Goal: Information Seeking & Learning: Compare options

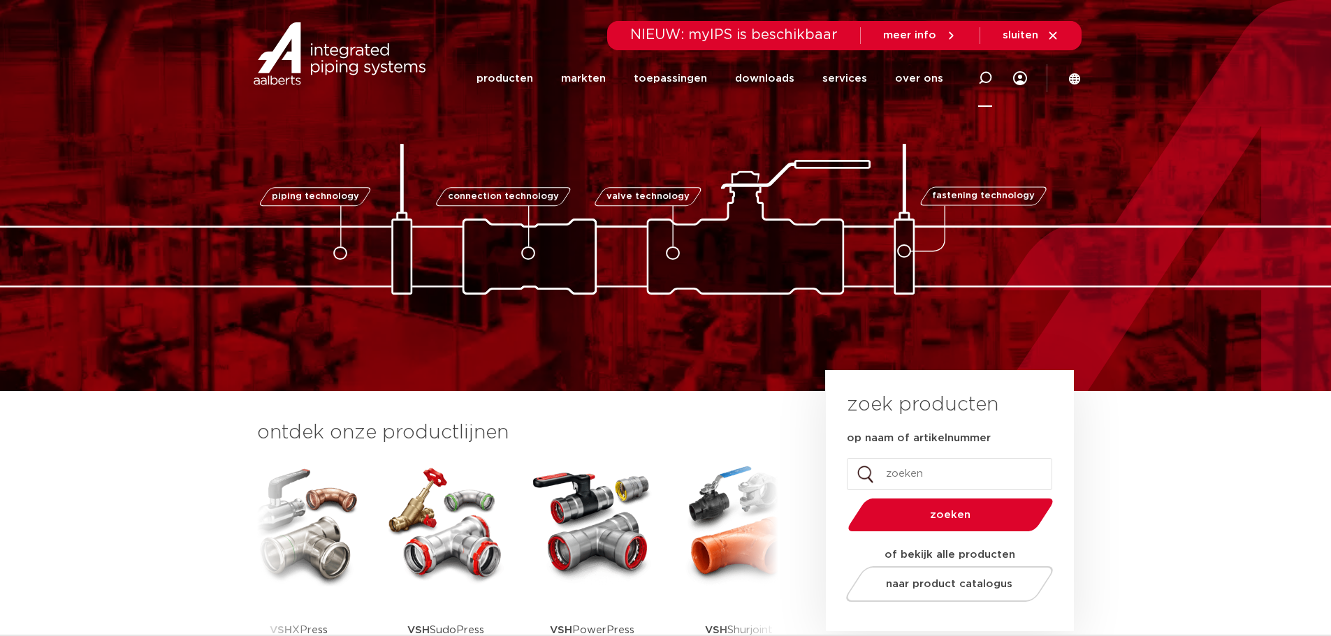
click at [984, 80] on icon at bounding box center [985, 78] width 14 height 14
paste input "4803293"
type input "4803293"
click button "Zoeken" at bounding box center [0, 0] width 0 height 0
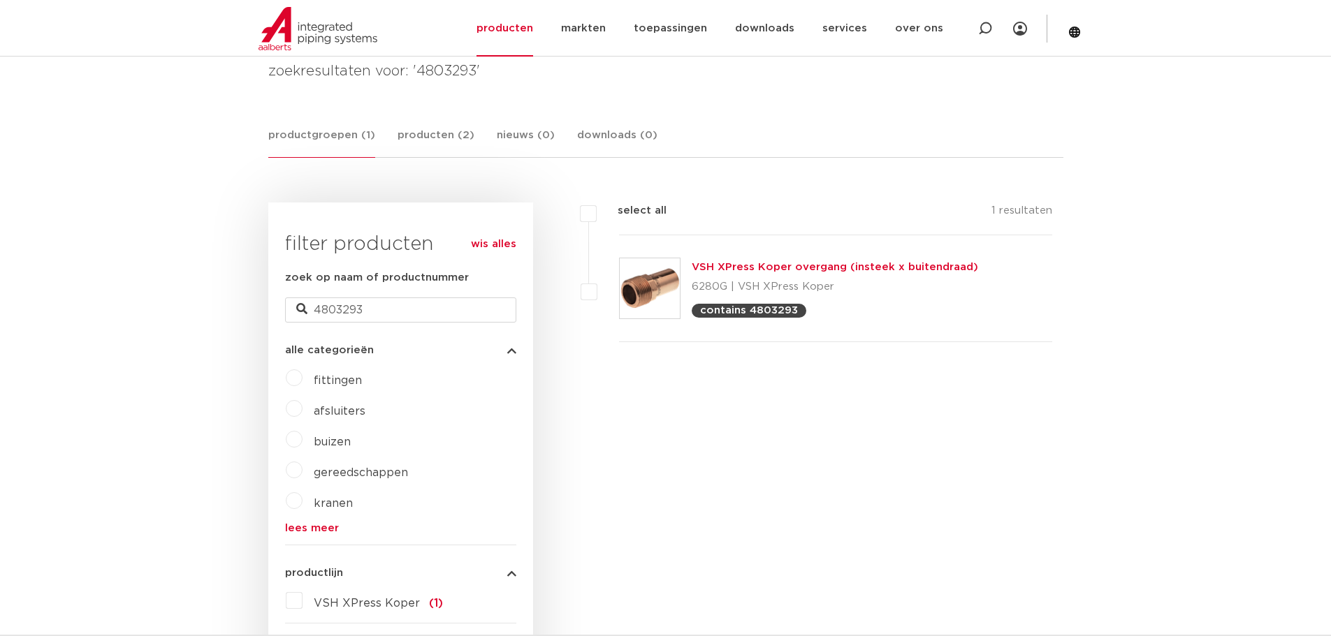
click at [761, 269] on link "VSH XPress Koper overgang (insteek x buitendraad)" at bounding box center [835, 267] width 286 height 10
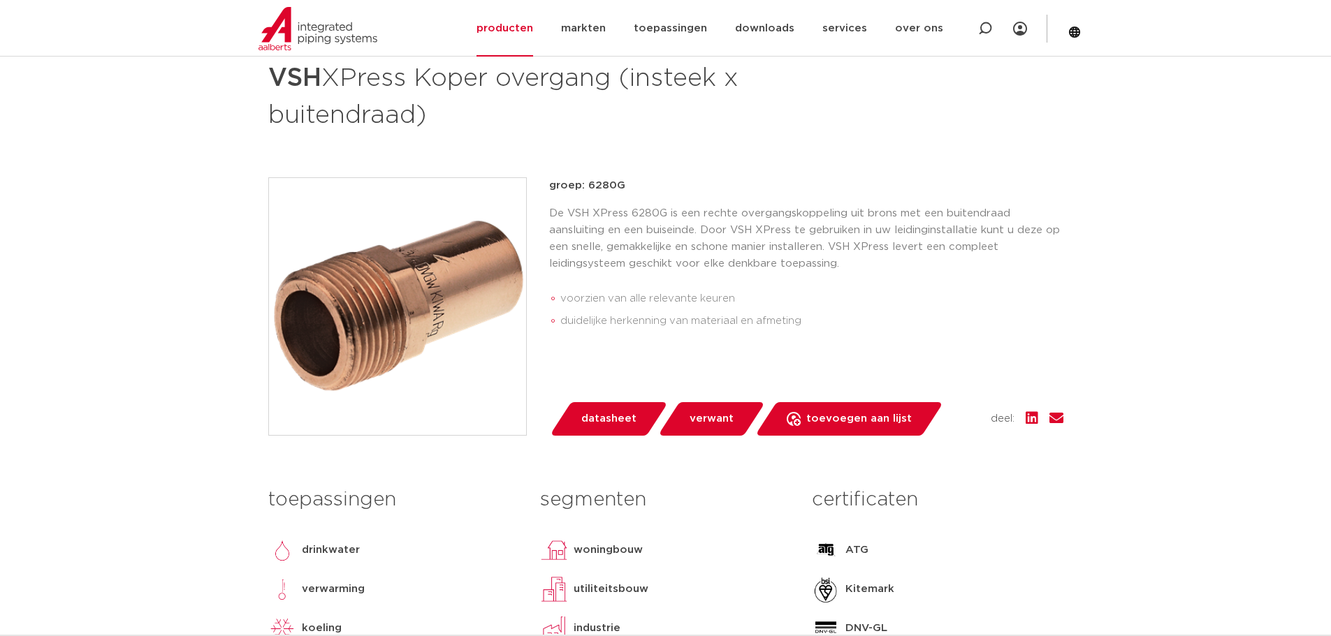
scroll to position [349, 0]
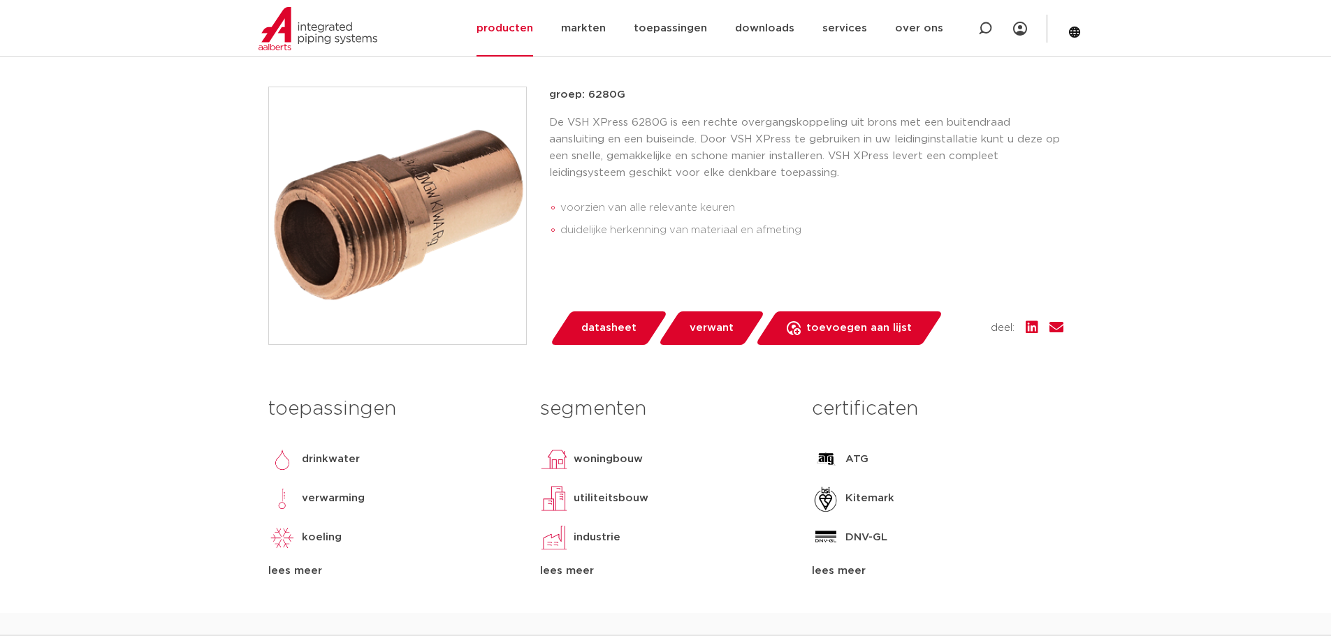
click at [633, 330] on span "datasheet" at bounding box center [608, 328] width 55 height 22
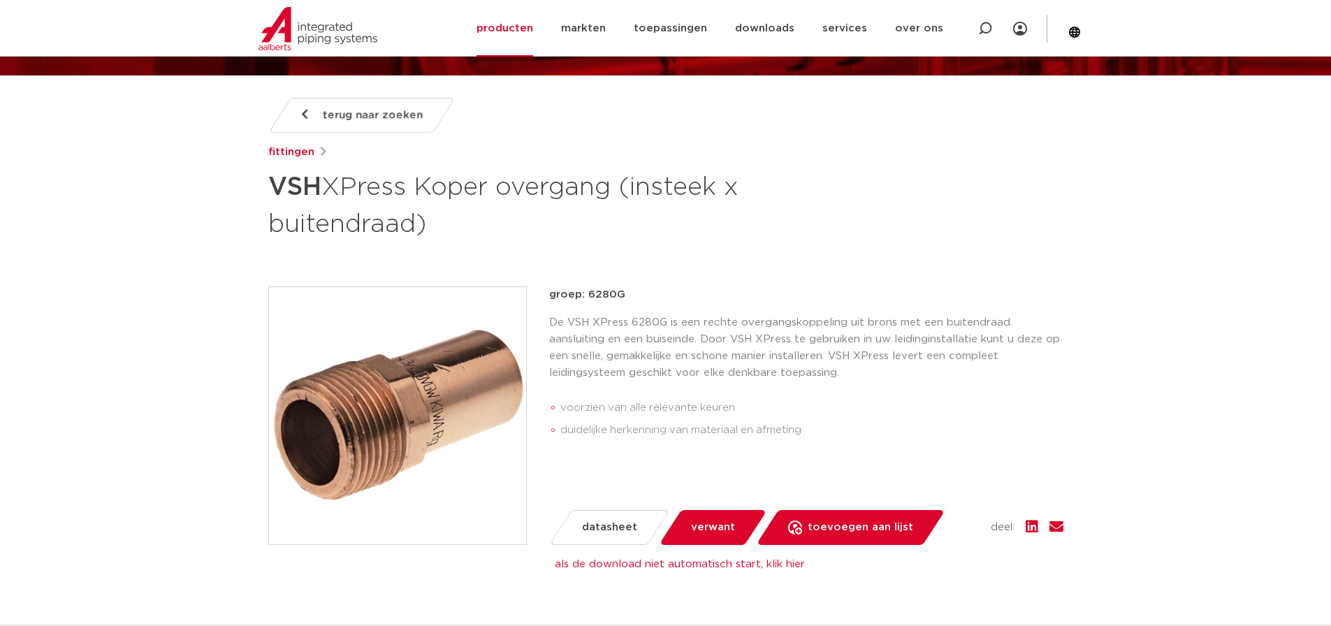
scroll to position [152, 0]
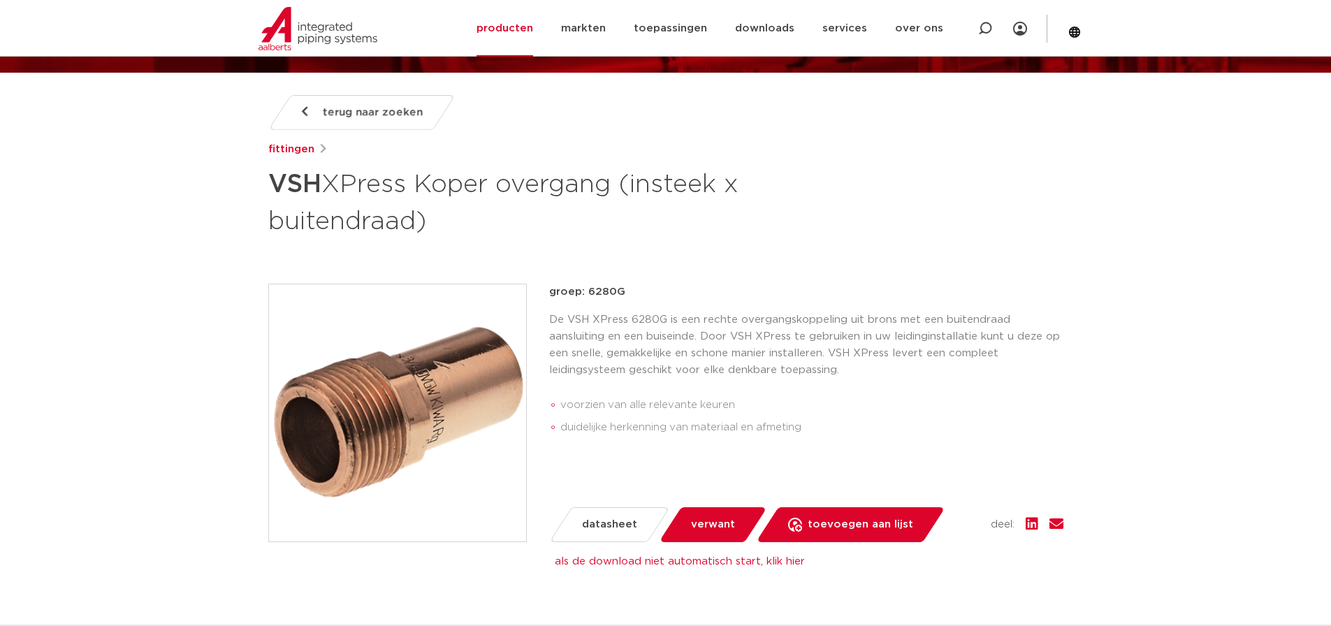
click at [389, 148] on div "fittingen" at bounding box center [665, 149] width 795 height 17
click at [381, 124] on link "terug naar zoeken" at bounding box center [361, 112] width 187 height 35
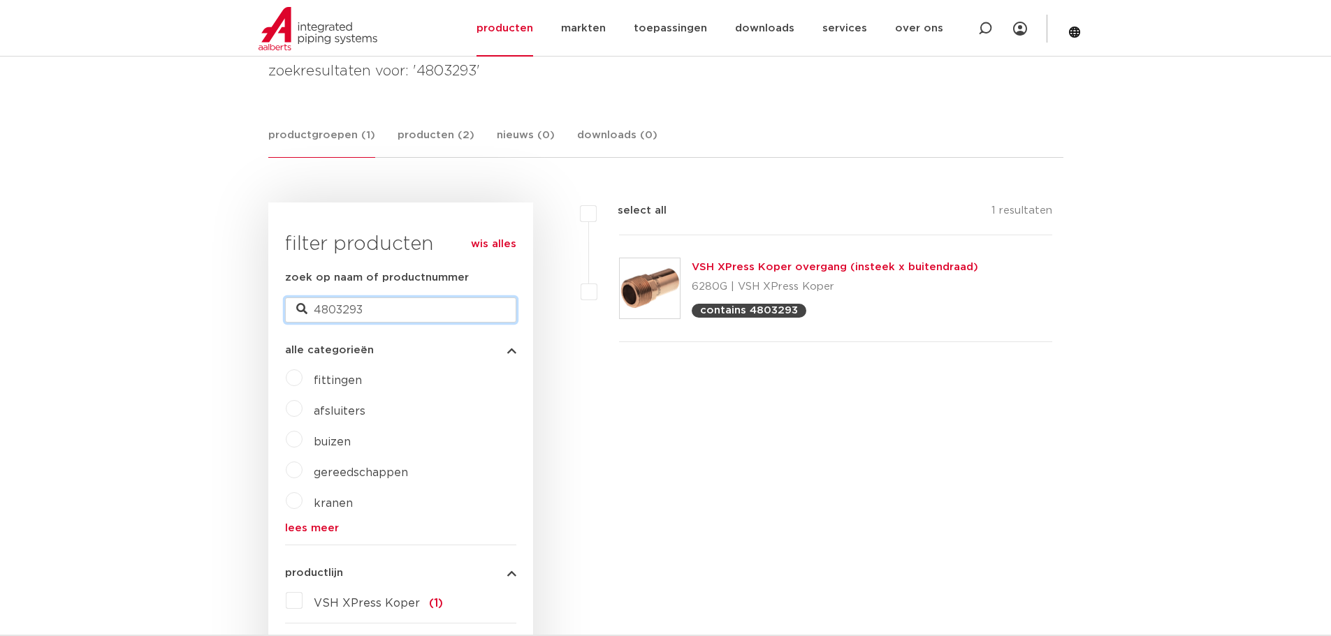
click at [388, 319] on input "4803293" at bounding box center [400, 310] width 231 height 25
drag, startPoint x: 391, startPoint y: 303, endPoint x: 277, endPoint y: 309, distance: 114.1
click at [278, 312] on div "wis alles filter producten zoek op naam of productnummer 4803293 alle categorie…" at bounding box center [400, 565] width 265 height 724
paste input "150"
type input "4803150"
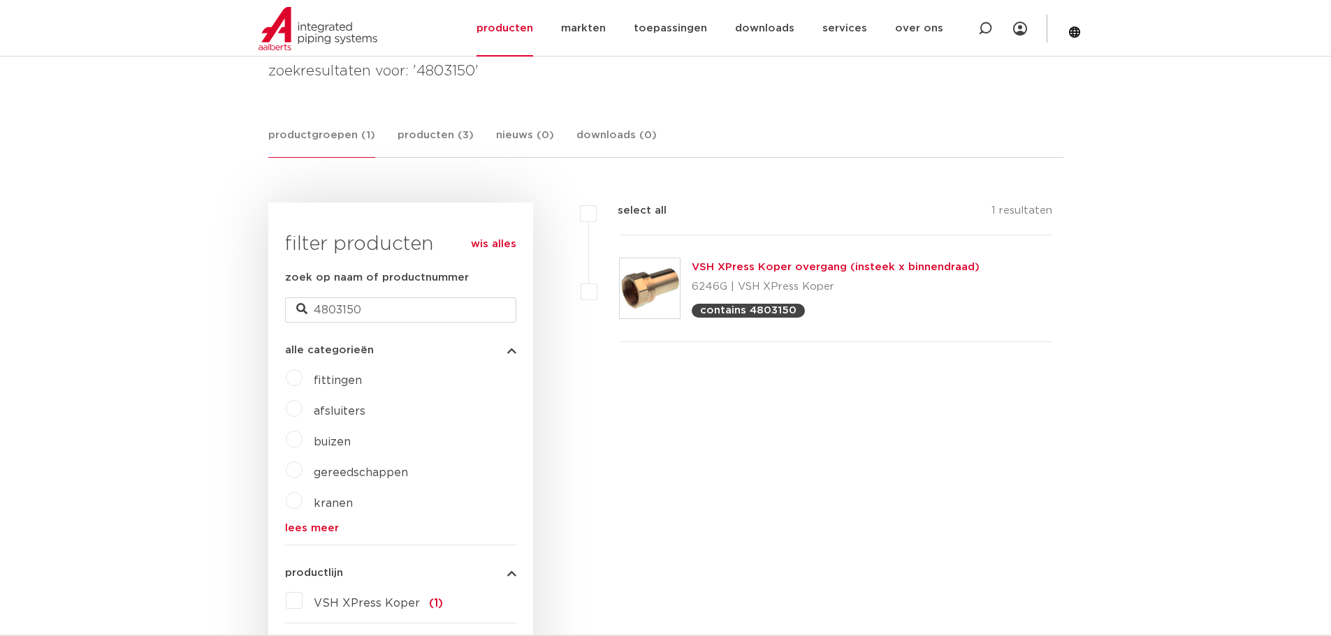
click at [757, 270] on link "VSH XPress Koper overgang (insteek x binnendraad)" at bounding box center [836, 267] width 288 height 10
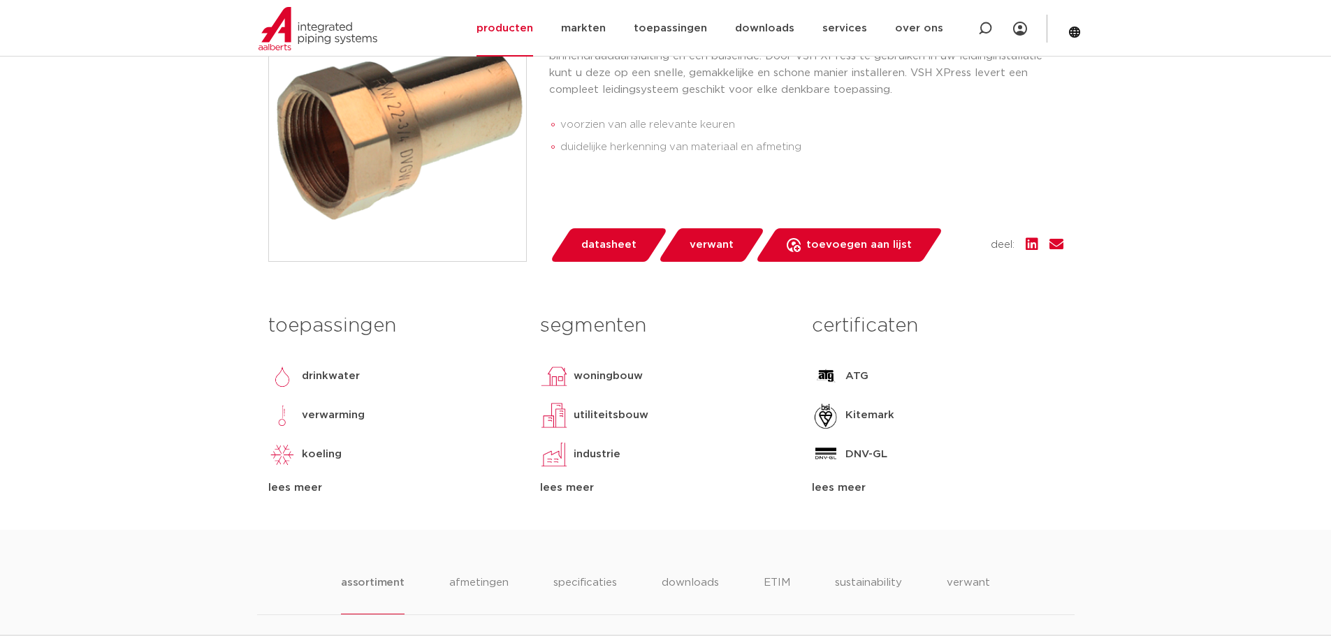
scroll to position [419, 0]
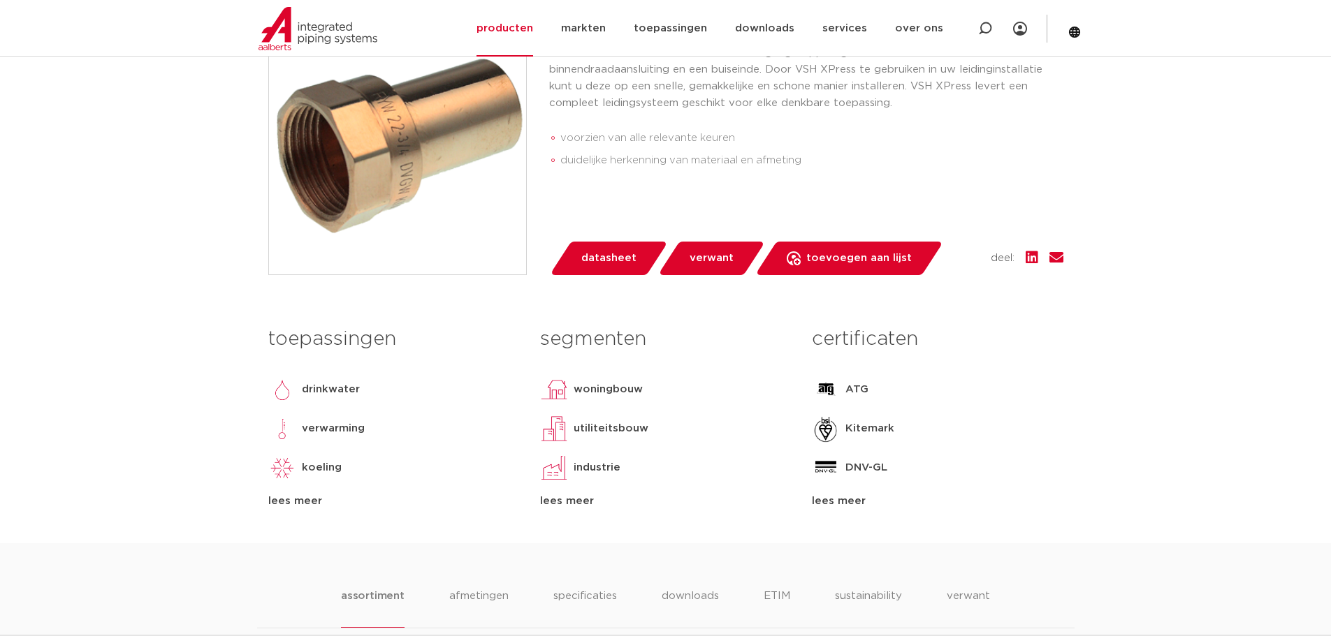
click at [838, 502] on div "lees meer" at bounding box center [937, 501] width 251 height 17
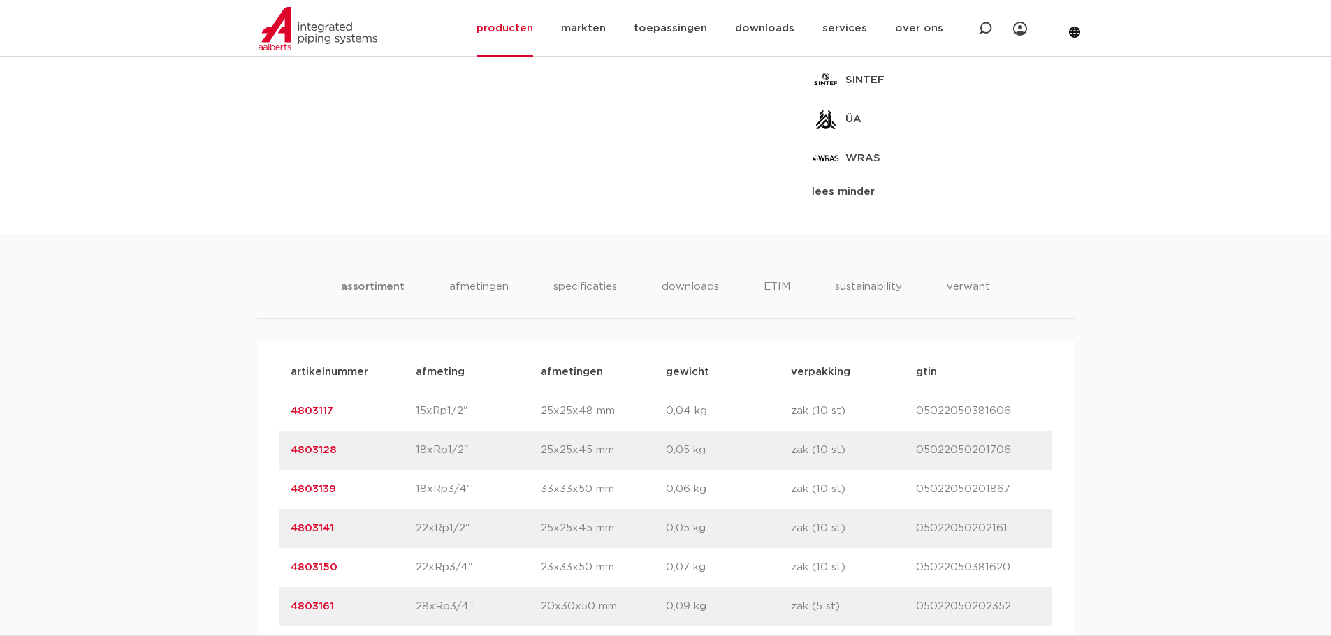
scroll to position [1033, 0]
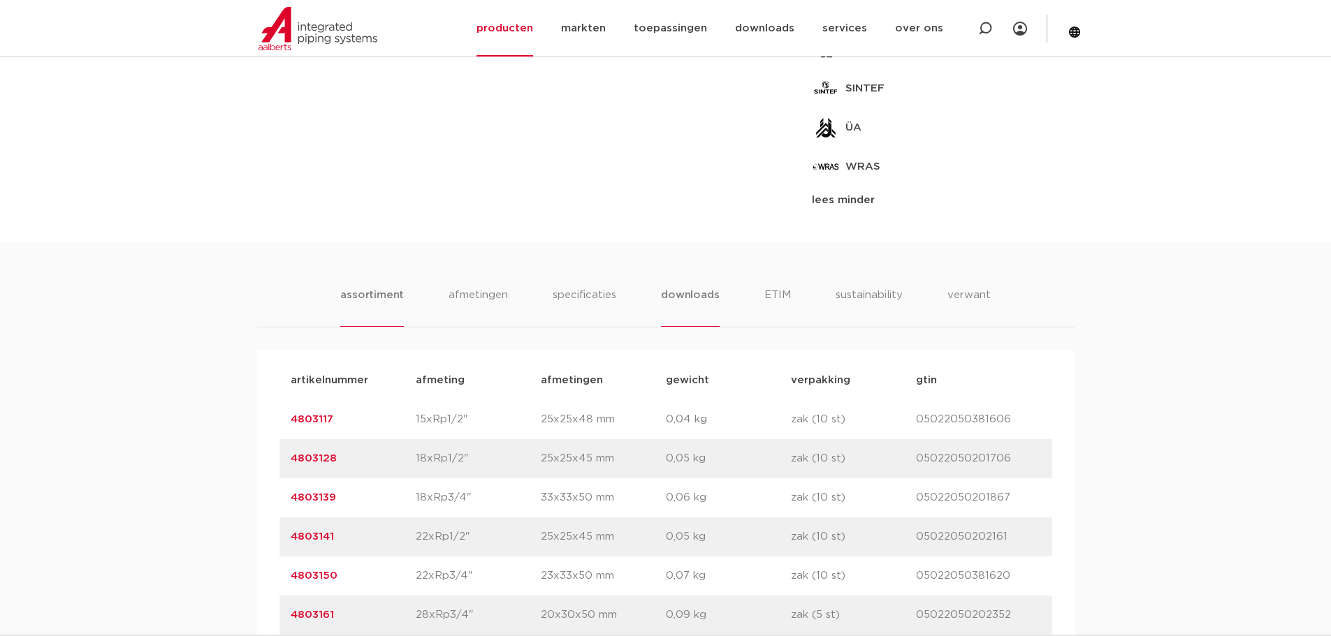
click at [694, 297] on li "downloads" at bounding box center [690, 307] width 58 height 40
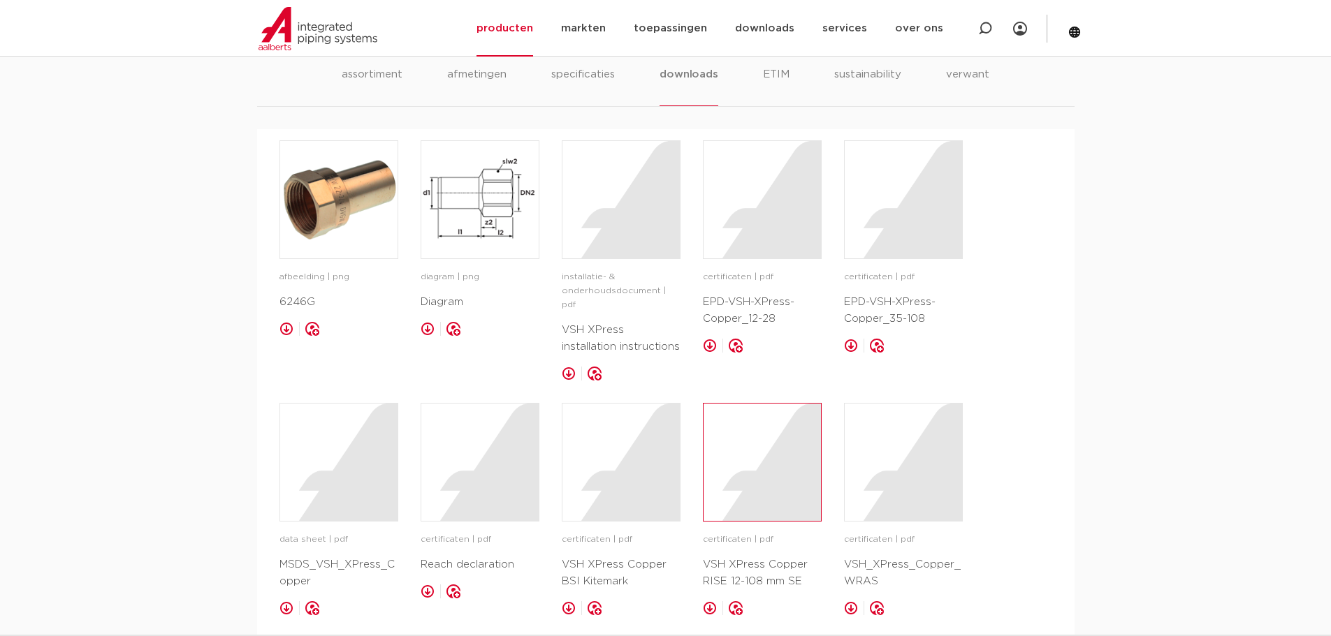
scroll to position [1313, 0]
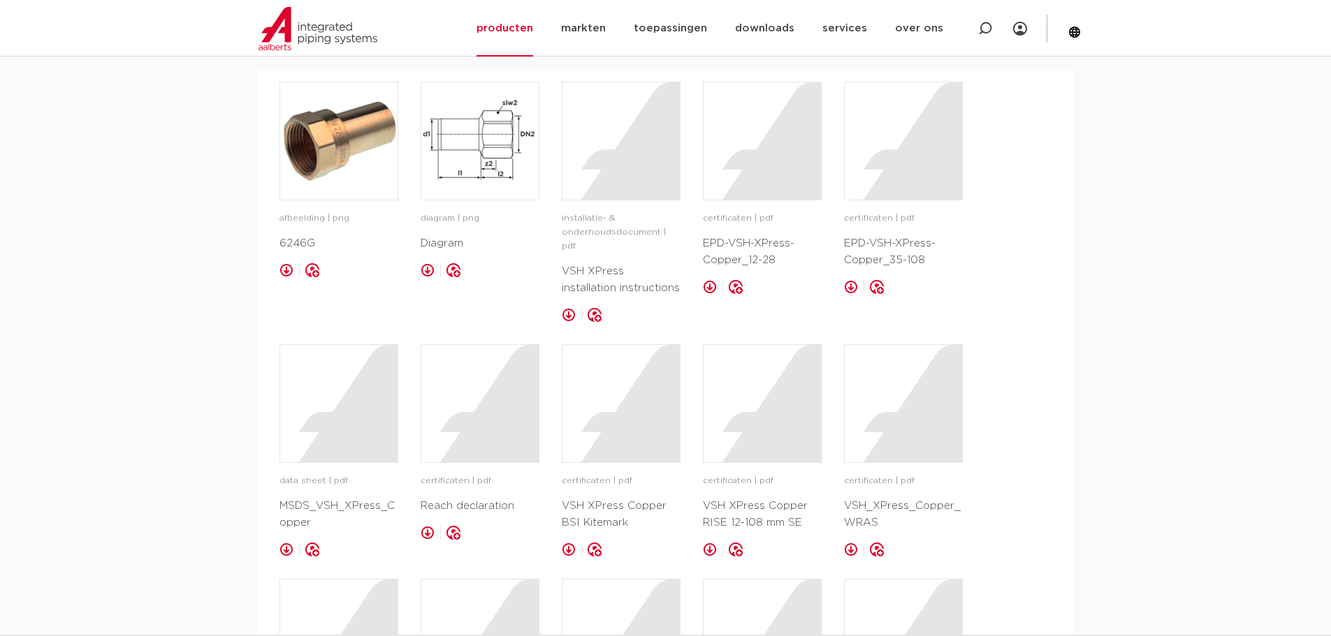
drag, startPoint x: 721, startPoint y: 227, endPoint x: 774, endPoint y: 255, distance: 60.0
click at [774, 255] on div "certificaten | pdf EPD-VSH-XPress-Copper_12-28" at bounding box center [762, 240] width 119 height 57
click at [887, 265] on p "EPD-VSH-XPress-Copper_35-108" at bounding box center [903, 252] width 119 height 34
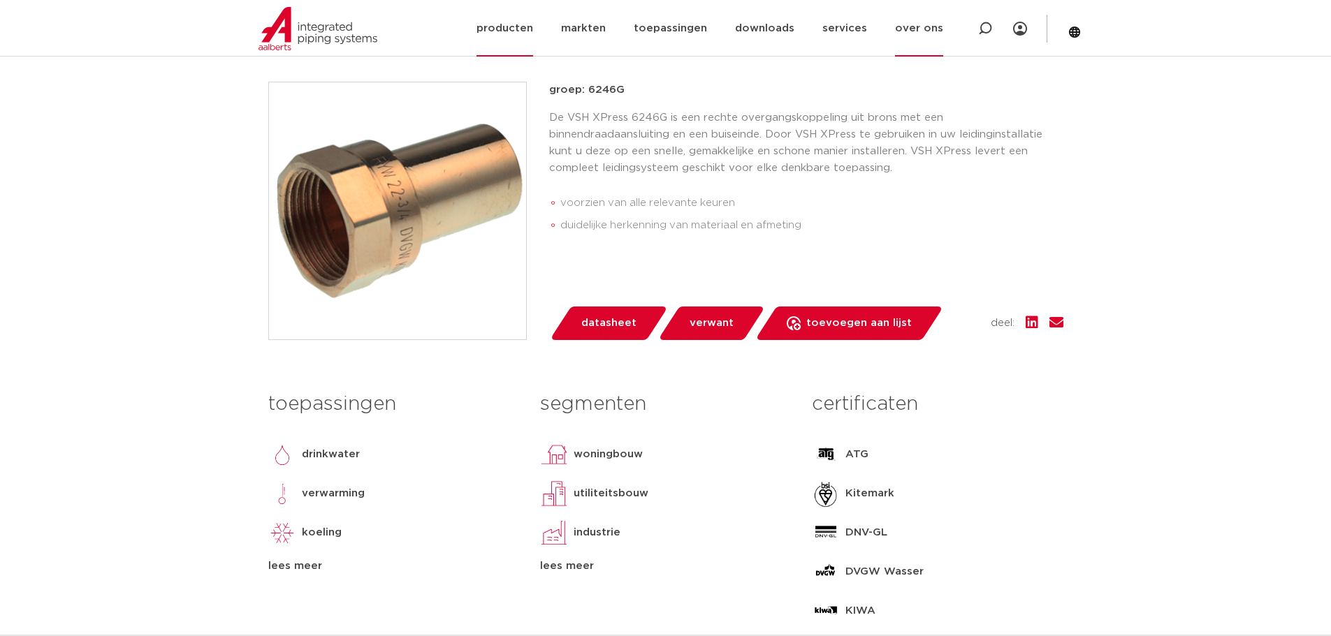
scroll to position [335, 0]
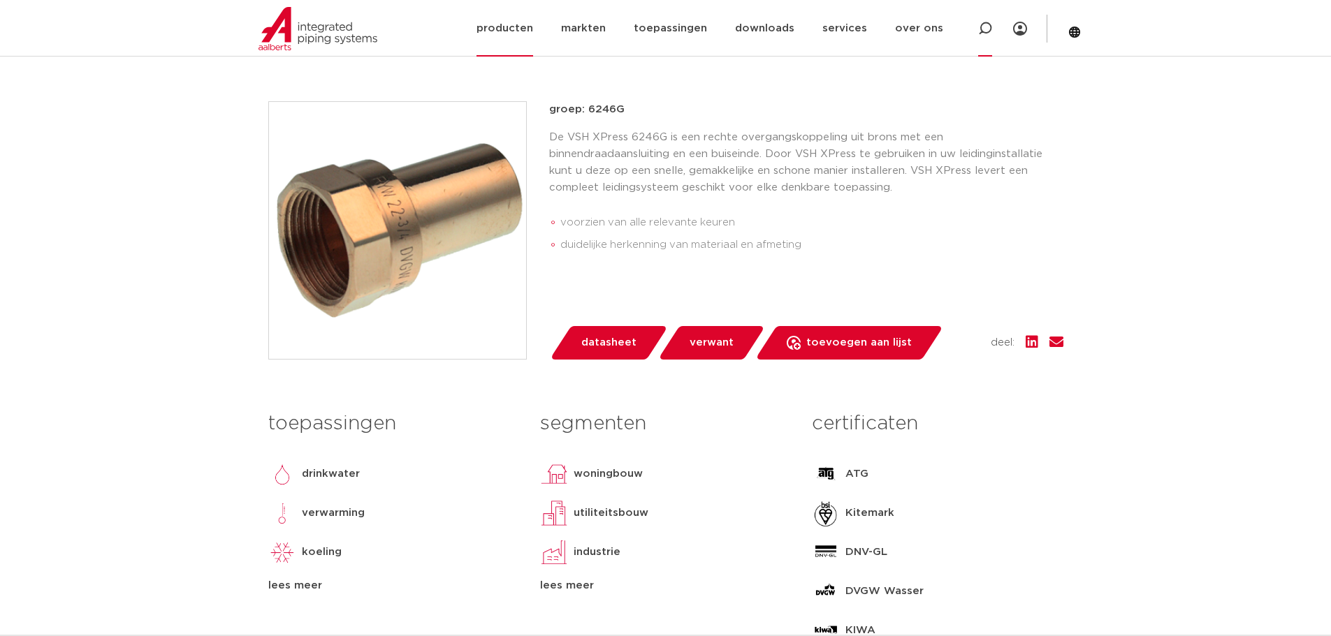
click at [978, 22] on icon at bounding box center [985, 29] width 14 height 14
type input "3"
click at [830, 215] on li "voorzien van alle relevante keuren" at bounding box center [811, 223] width 503 height 22
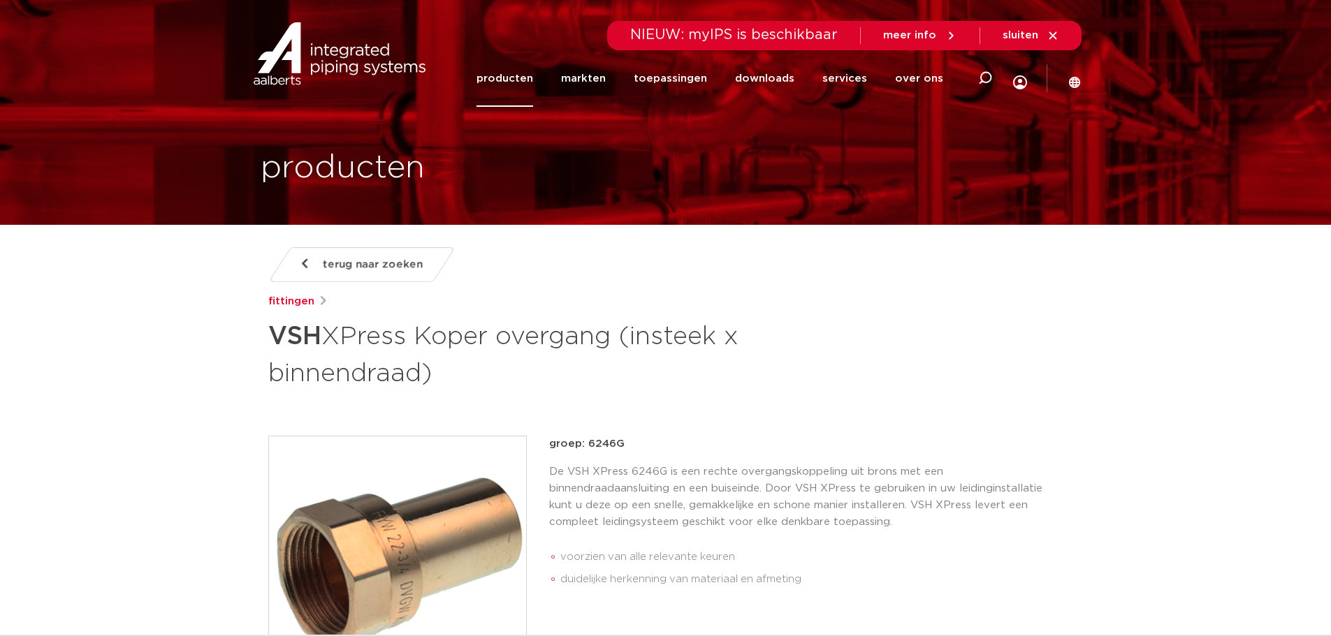
click at [527, 78] on link "producten" at bounding box center [504, 78] width 57 height 57
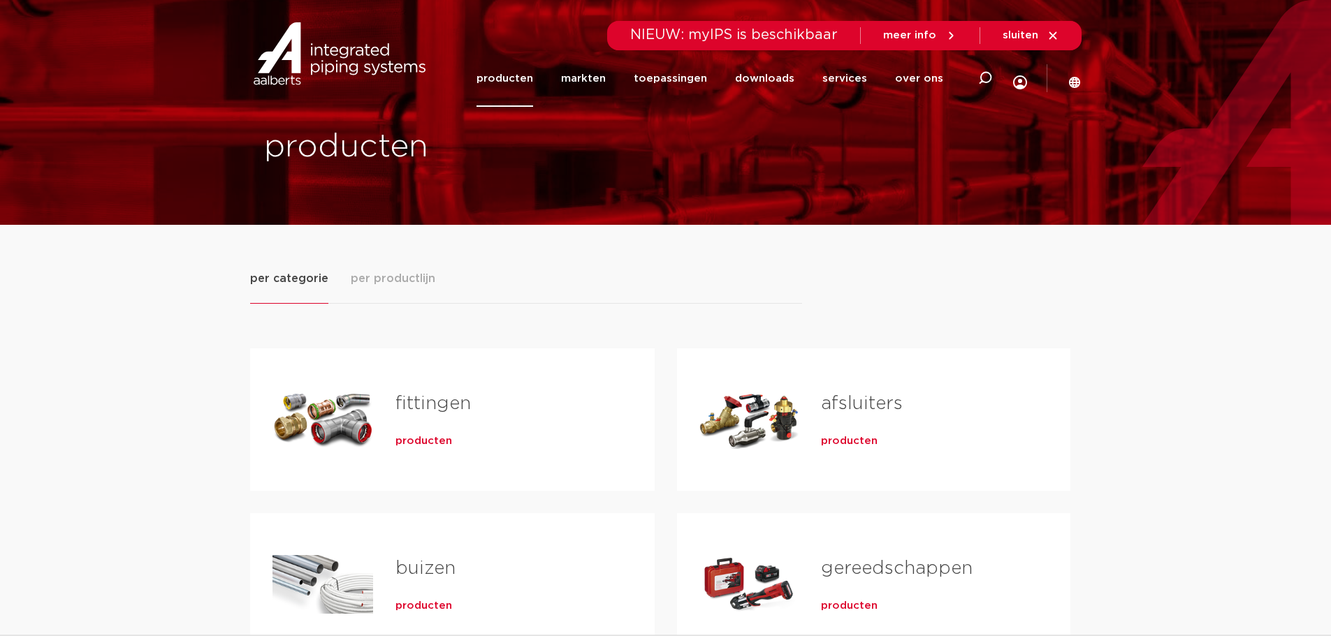
click at [360, 405] on div "Tabs. Open items met enter of spatie, sluit af met escape en navigeer met de pi…" at bounding box center [322, 420] width 101 height 98
click at [428, 437] on span "producten" at bounding box center [423, 442] width 57 height 14
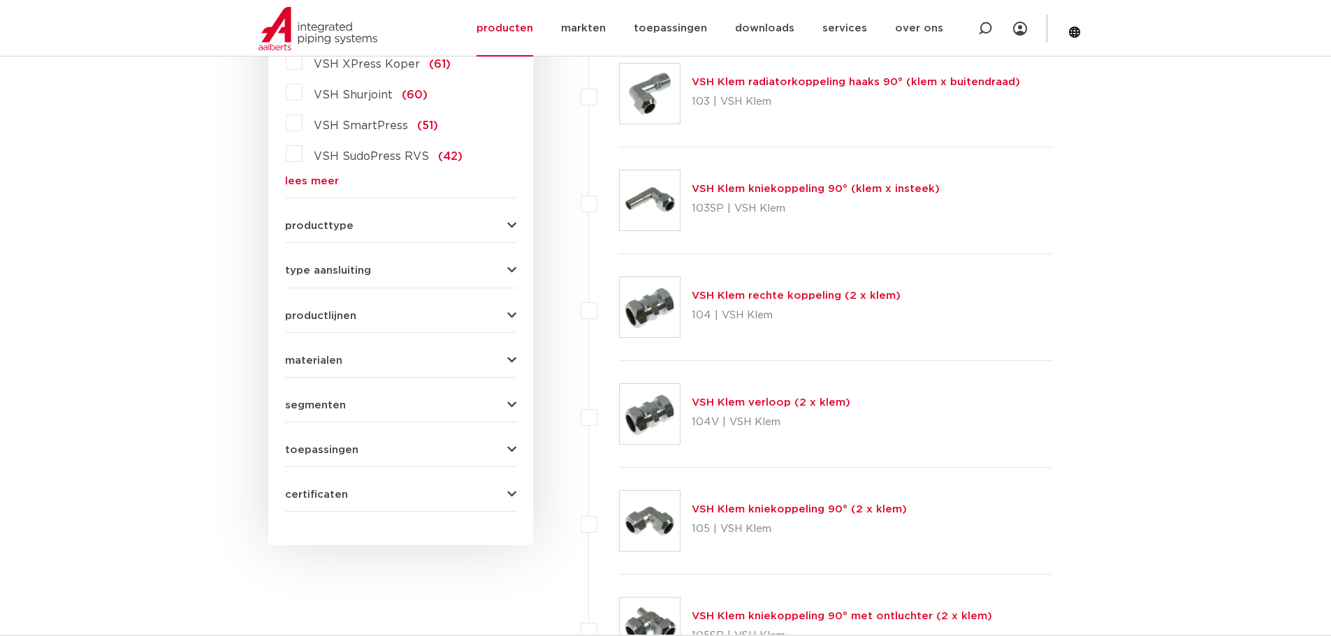
scroll to position [489, 0]
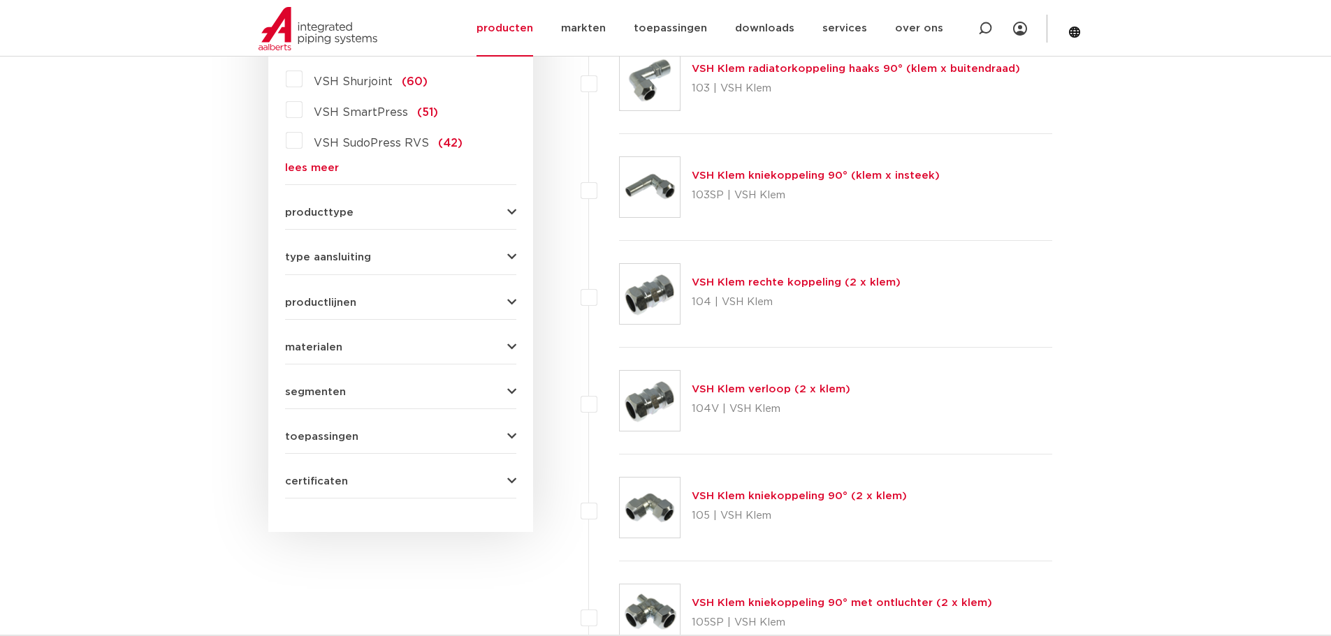
click at [425, 263] on button "type aansluiting" at bounding box center [400, 257] width 231 height 10
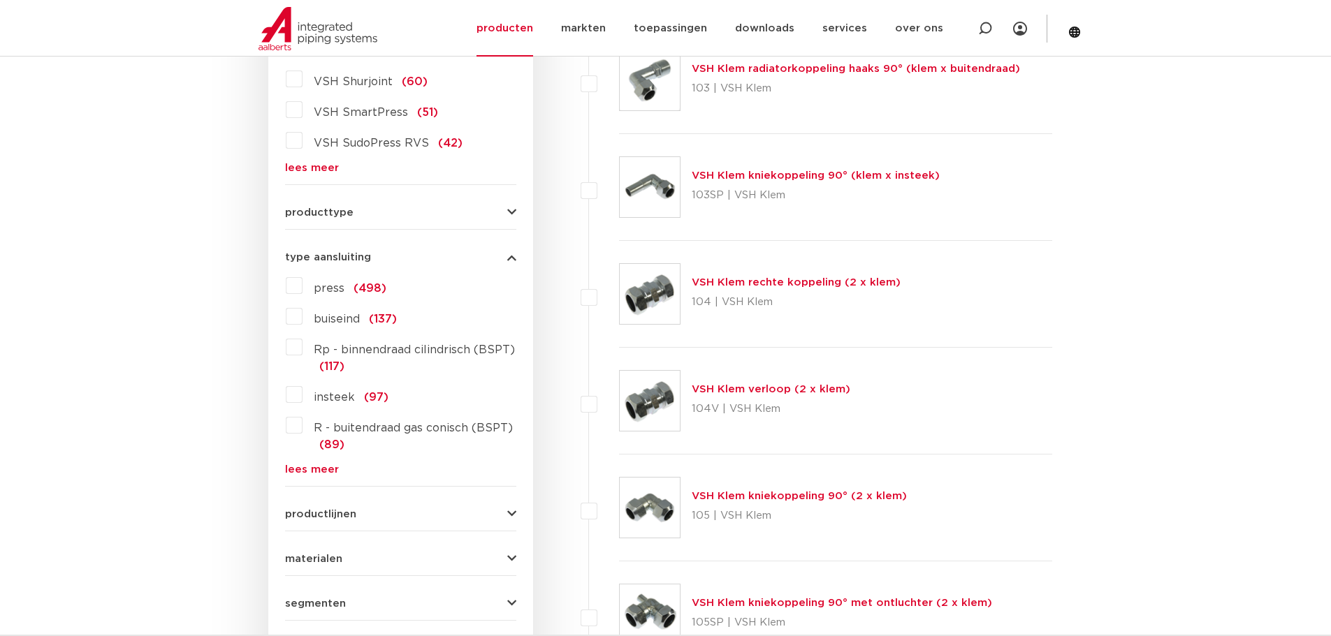
click at [305, 465] on link "lees meer" at bounding box center [400, 470] width 231 height 10
click at [335, 168] on link "lees meer" at bounding box center [400, 168] width 231 height 10
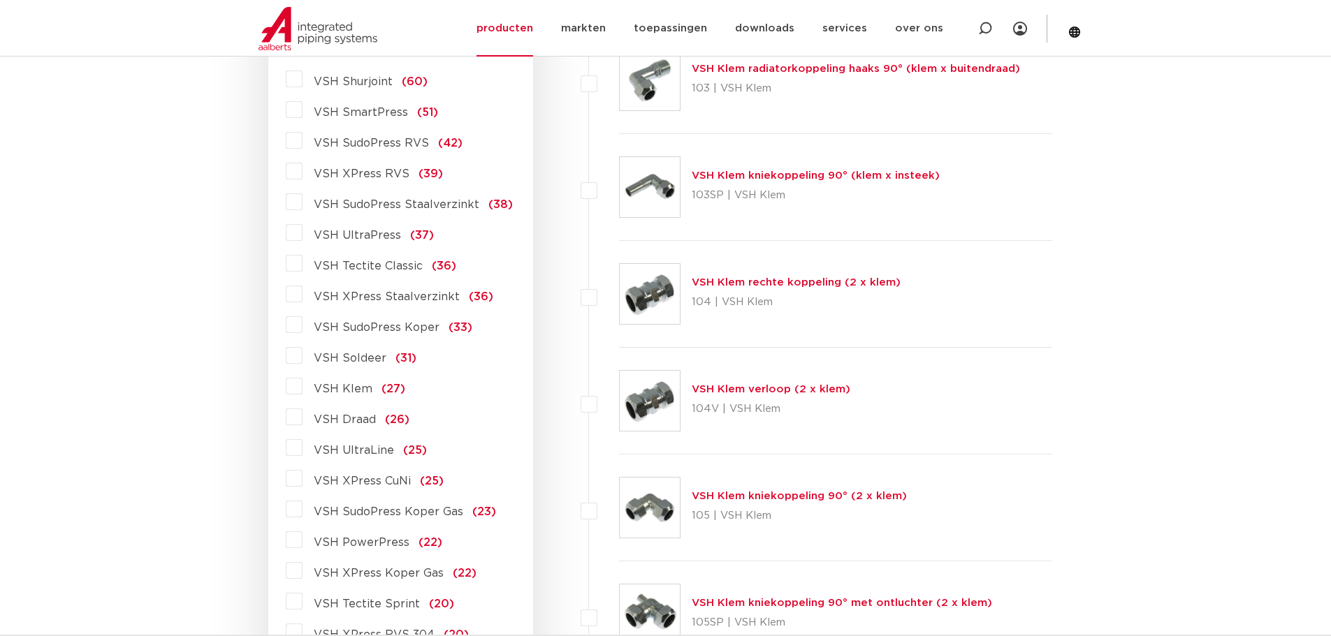
scroll to position [559, 0]
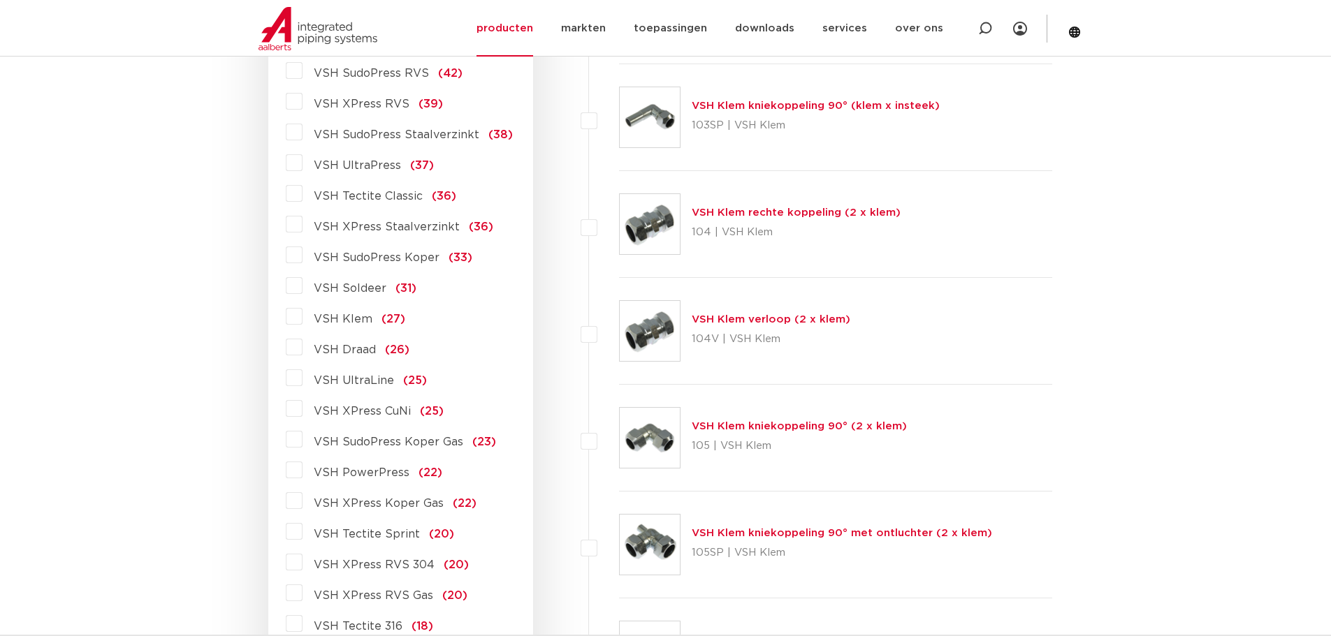
click at [353, 350] on span "VSH Draad" at bounding box center [345, 349] width 62 height 11
click at [0, 0] on input "VSH Draad (26)" at bounding box center [0, 0] width 0 height 0
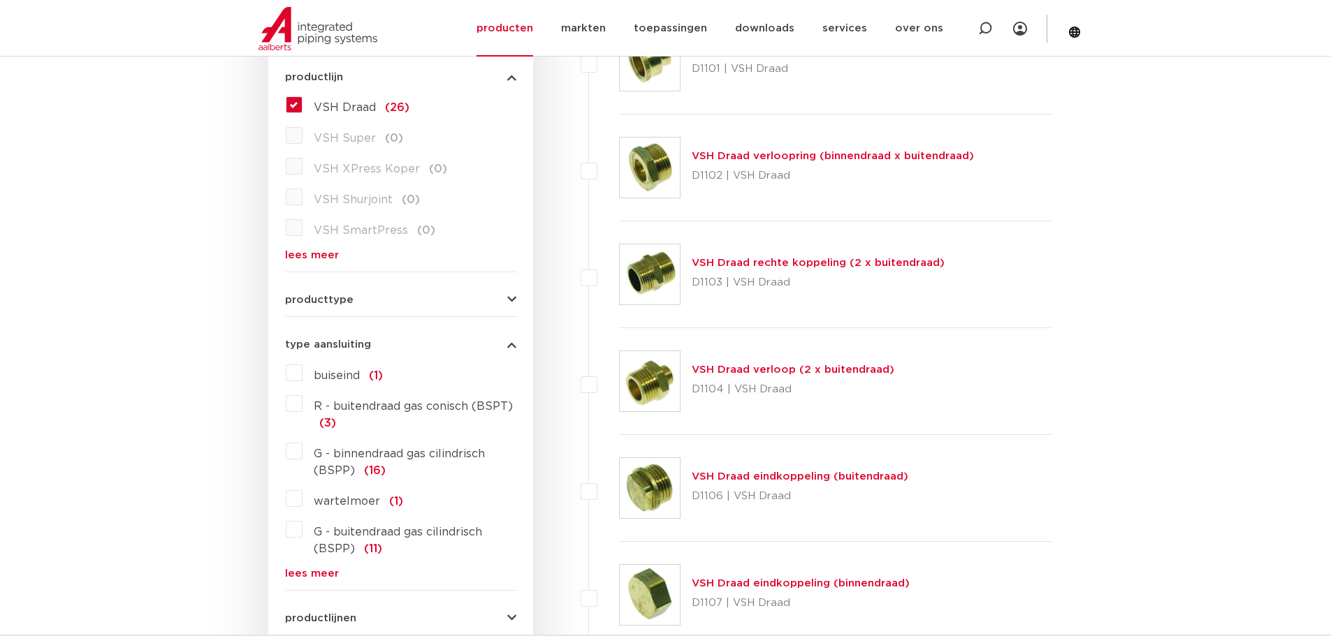
scroll to position [349, 0]
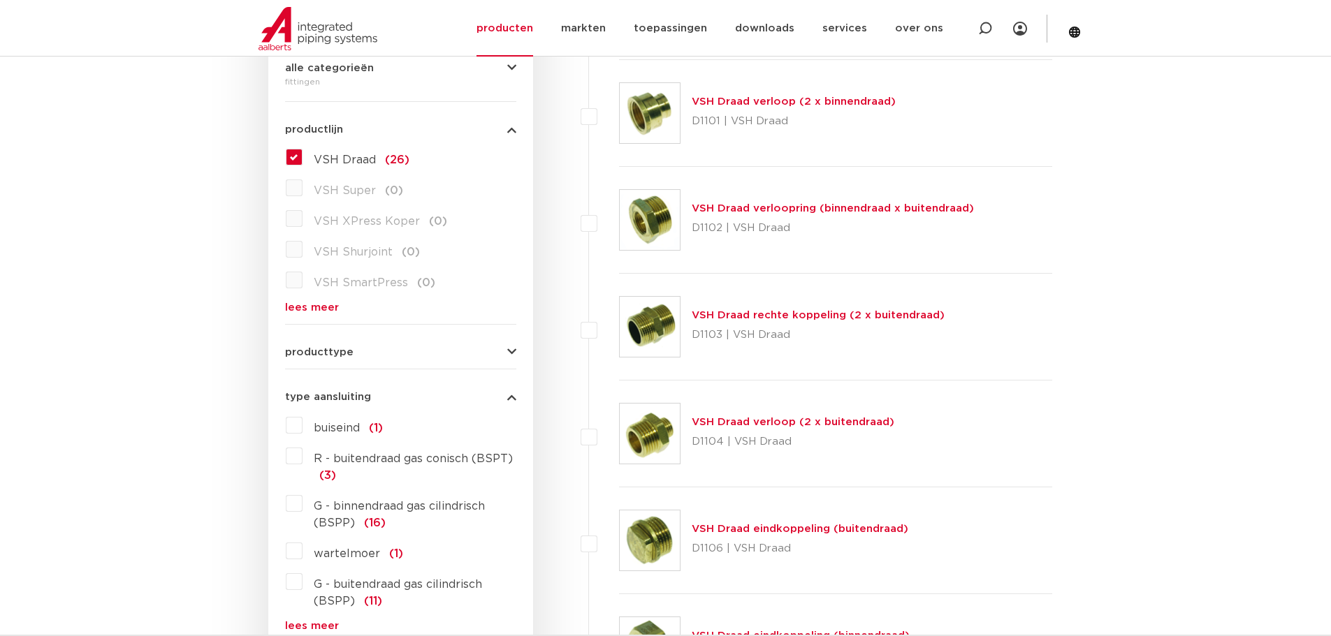
click at [721, 422] on link "VSH Draad verloop (2 x buitendraad)" at bounding box center [793, 422] width 203 height 10
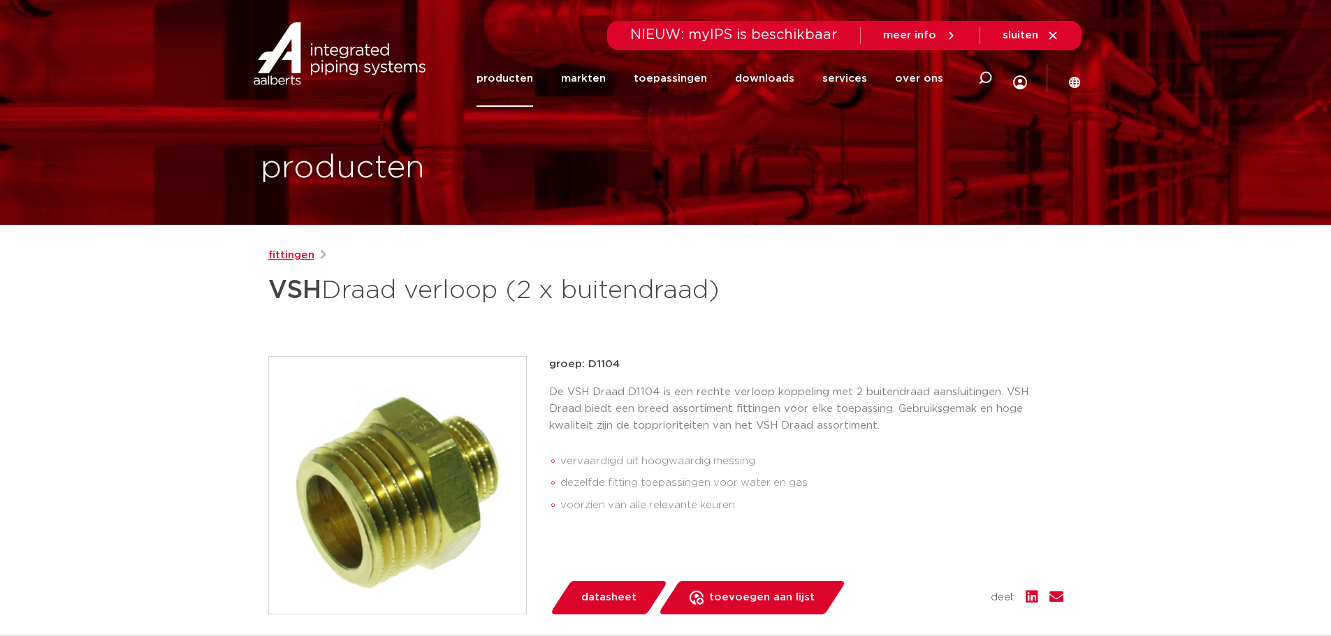
click at [293, 254] on link "fittingen" at bounding box center [291, 255] width 46 height 17
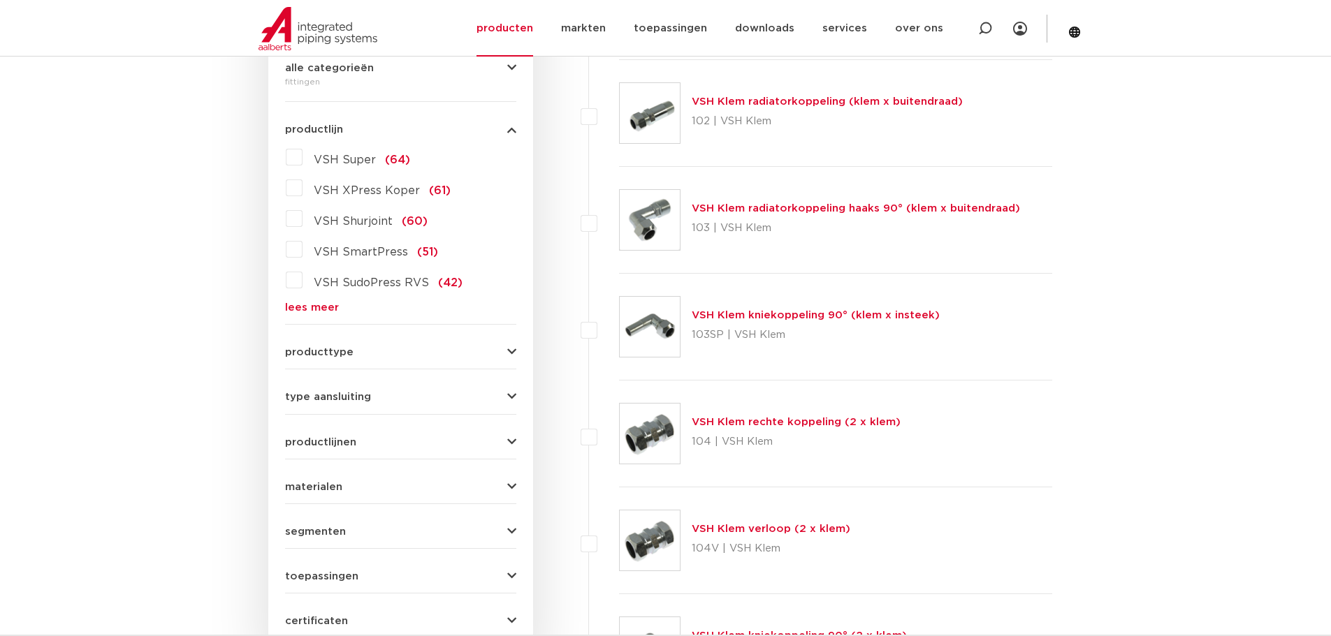
drag, startPoint x: 314, startPoint y: 295, endPoint x: 310, endPoint y: 305, distance: 10.4
click at [312, 296] on div "VSH Super (64) VSH XPress Koper (61) VSH Shurjoint (60) VSH SmartPress (51) VSH…" at bounding box center [400, 229] width 231 height 167
click at [310, 305] on link "lees meer" at bounding box center [400, 308] width 231 height 10
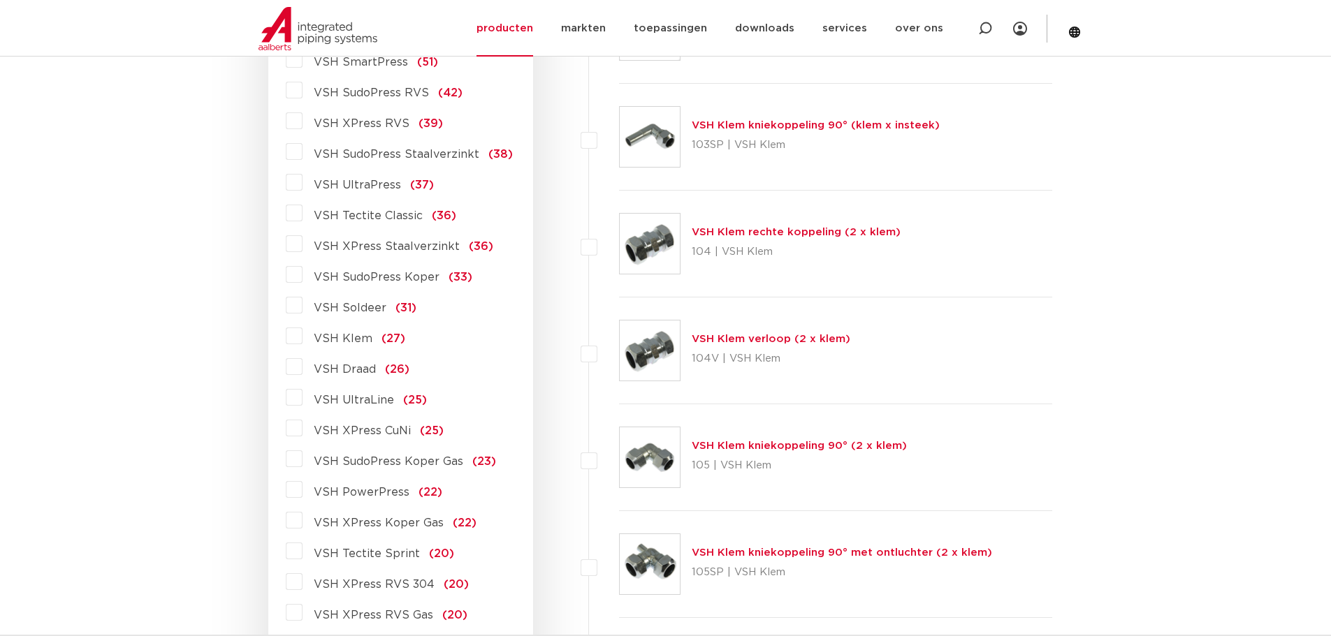
scroll to position [559, 0]
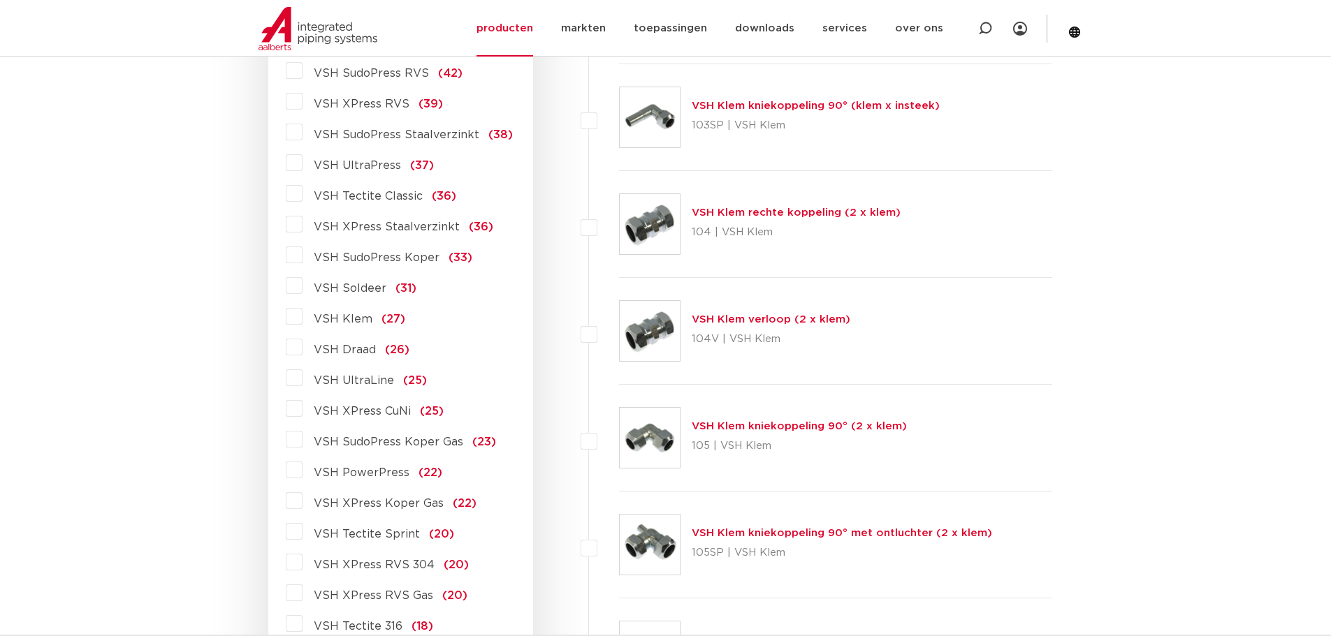
click at [303, 350] on label "VSH Draad (26)" at bounding box center [356, 347] width 107 height 22
click at [0, 0] on input "VSH Draad (26)" at bounding box center [0, 0] width 0 height 0
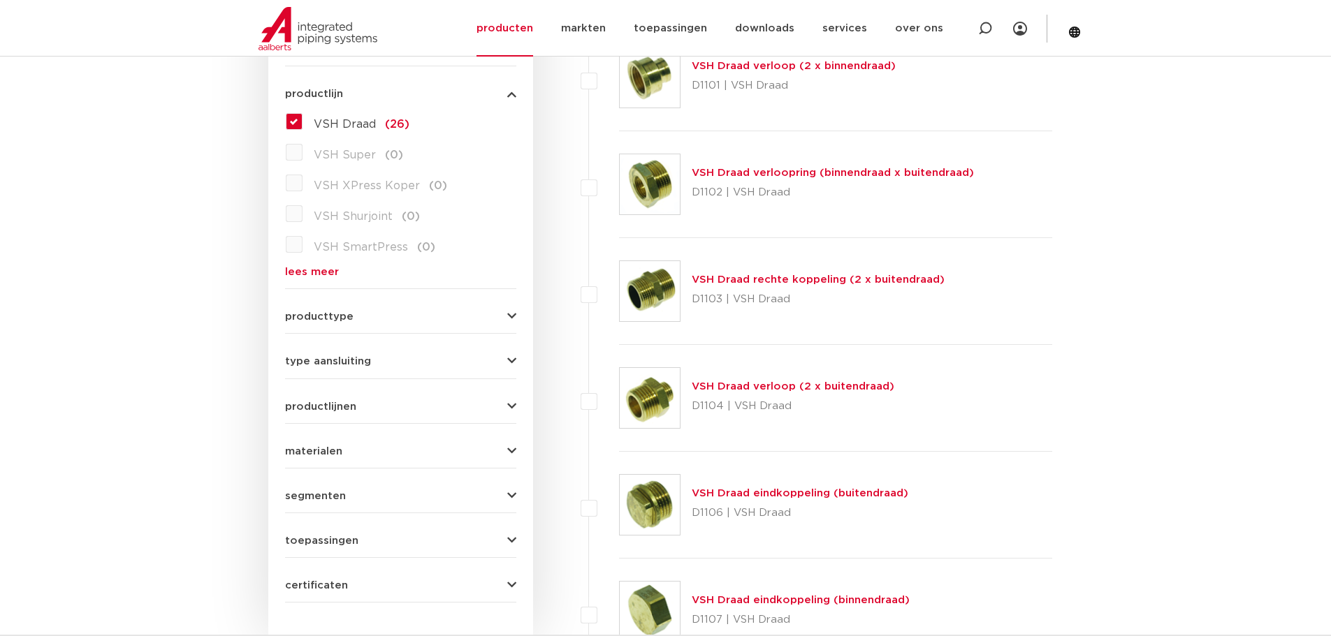
scroll to position [349, 0]
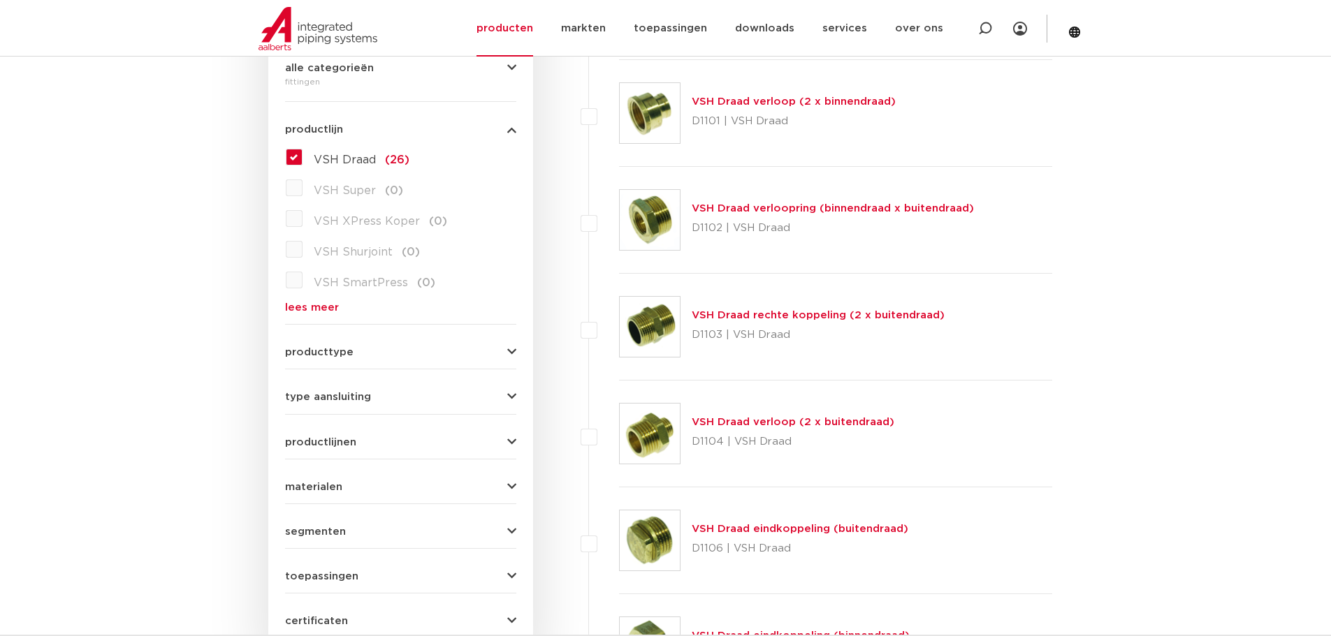
click at [755, 208] on link "VSH Draad verloopring (binnendraad x buitendraad)" at bounding box center [833, 208] width 282 height 10
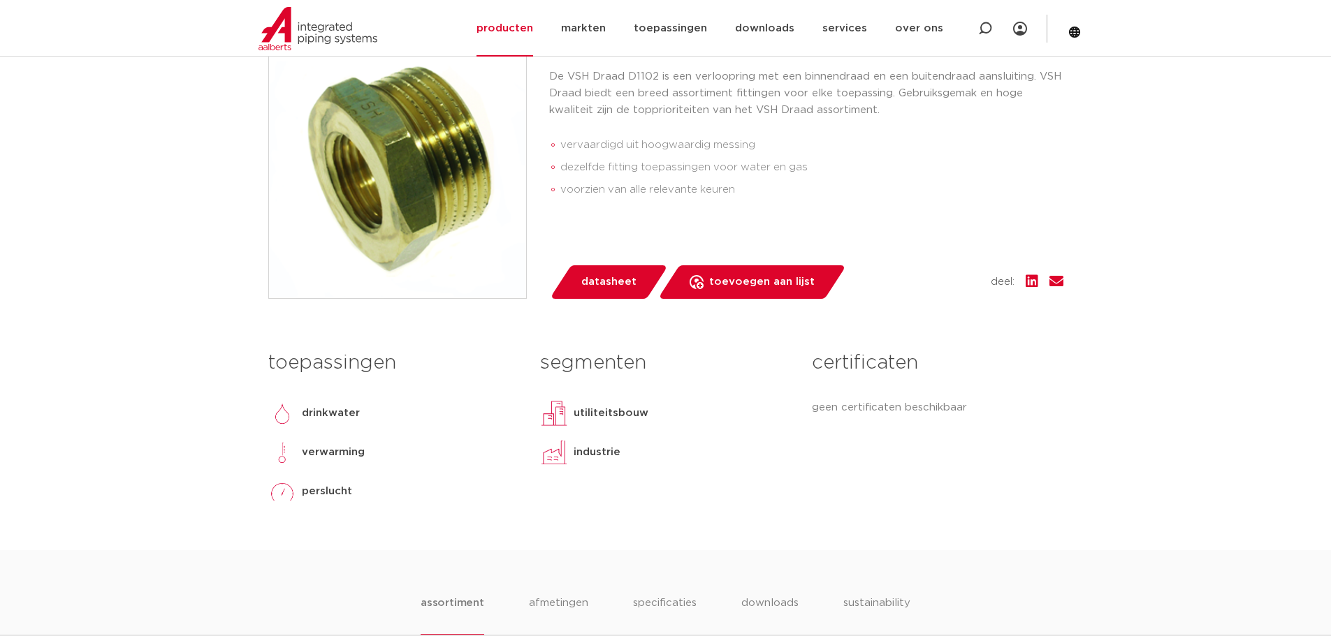
scroll to position [279, 0]
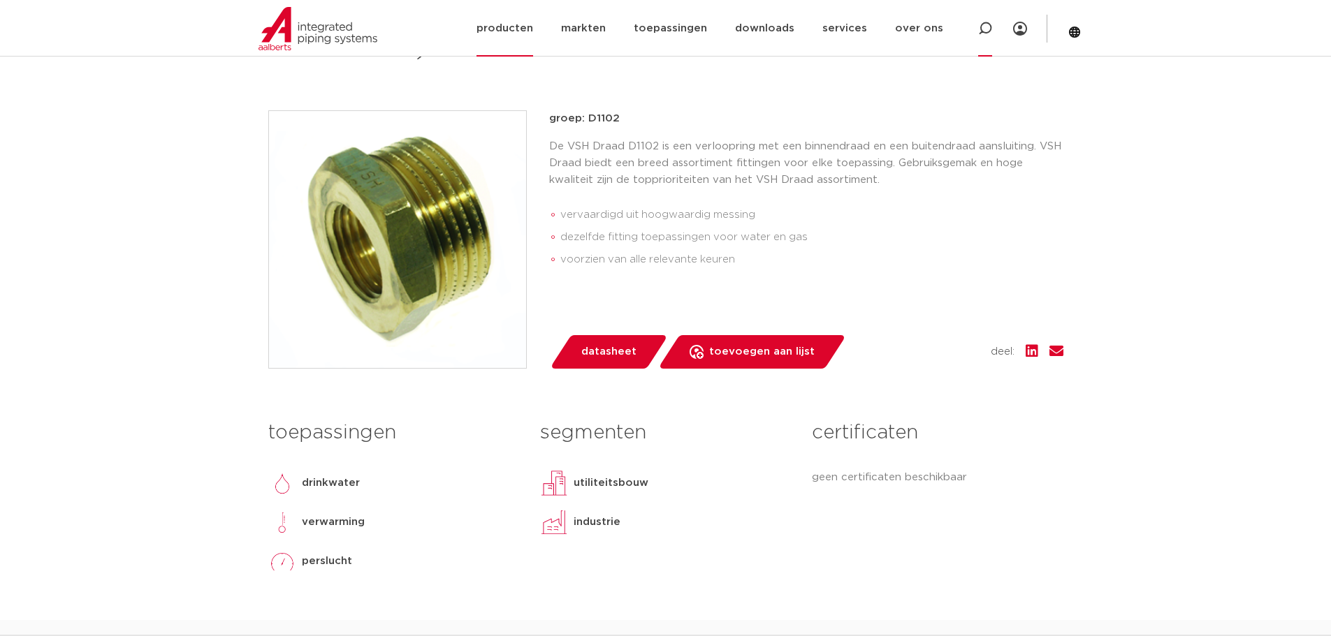
click at [984, 38] on div at bounding box center [985, 28] width 14 height 57
type input "dzr"
click button "Zoeken" at bounding box center [0, 0] width 0 height 0
